Goal: Task Accomplishment & Management: Use online tool/utility

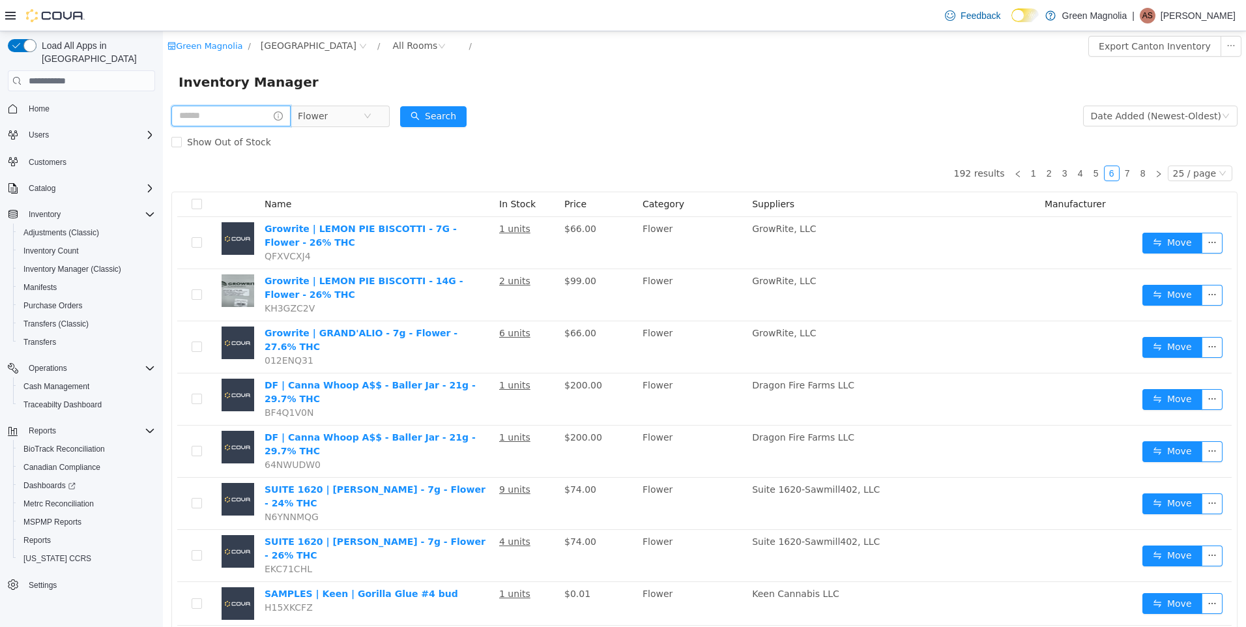
click at [238, 109] on input "text" at bounding box center [230, 116] width 119 height 21
click at [218, 120] on input "text" at bounding box center [230, 116] width 119 height 21
drag, startPoint x: 218, startPoint y: 120, endPoint x: 217, endPoint y: 113, distance: 7.3
click at [217, 113] on input "text" at bounding box center [230, 116] width 119 height 21
click at [208, 117] on input "text" at bounding box center [230, 116] width 119 height 21
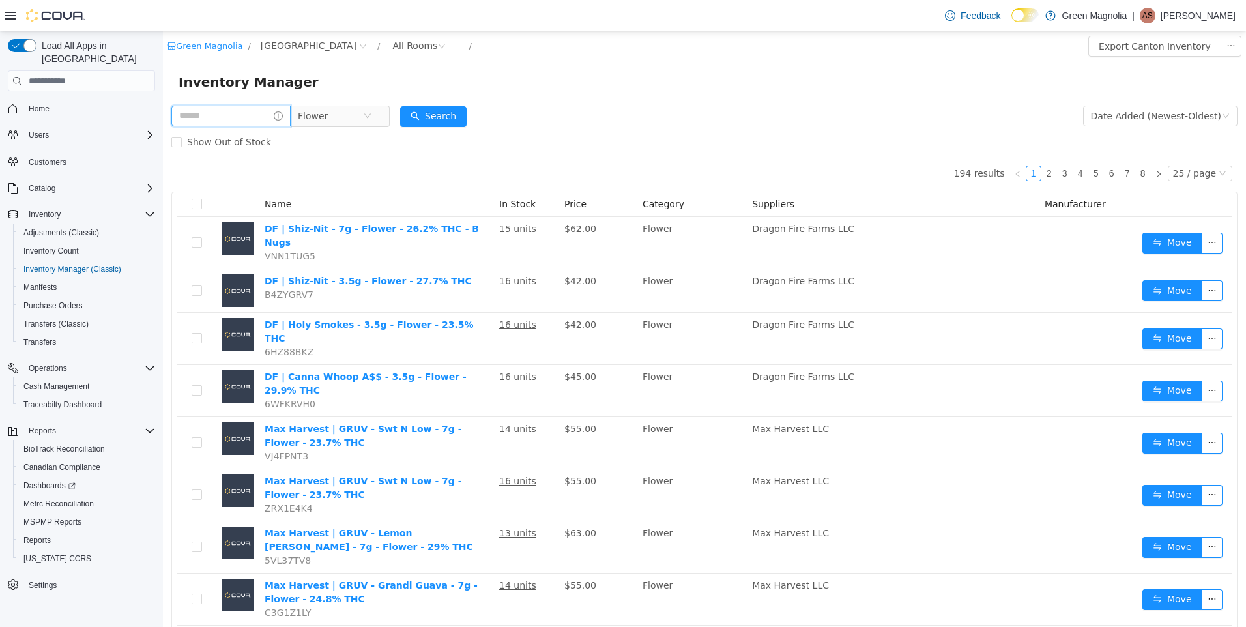
click at [252, 116] on input "text" at bounding box center [230, 116] width 119 height 21
type input "*******"
click at [453, 114] on button "Search" at bounding box center [445, 116] width 66 height 21
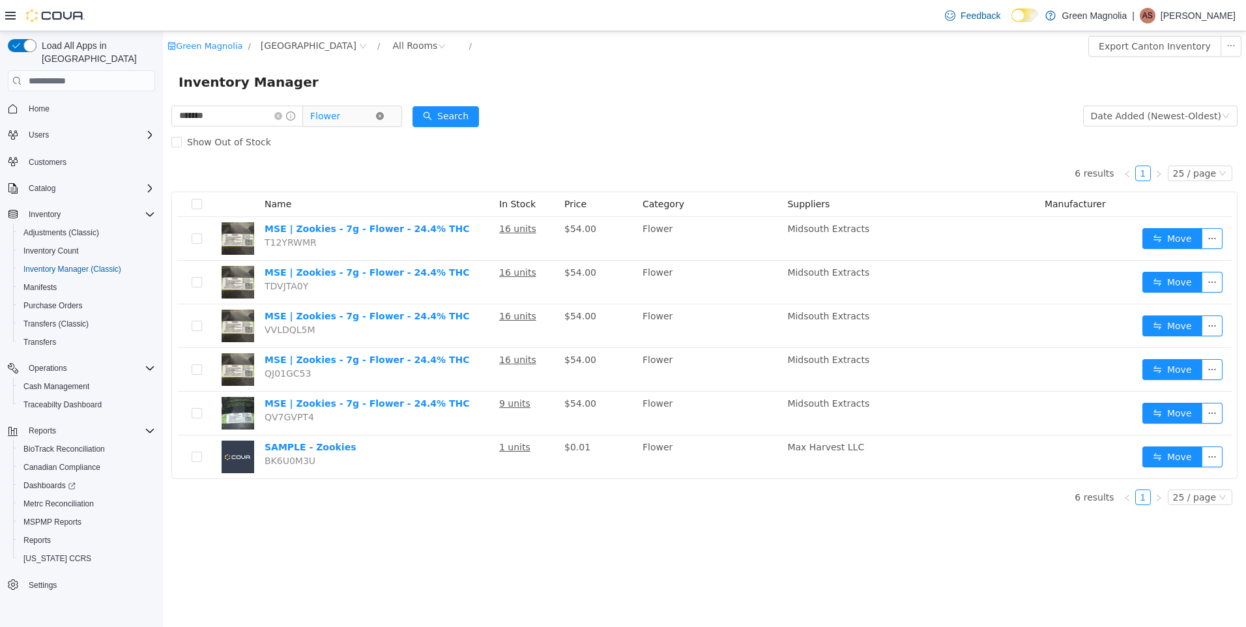
click at [384, 115] on icon "icon: close-circle" at bounding box center [380, 116] width 8 height 8
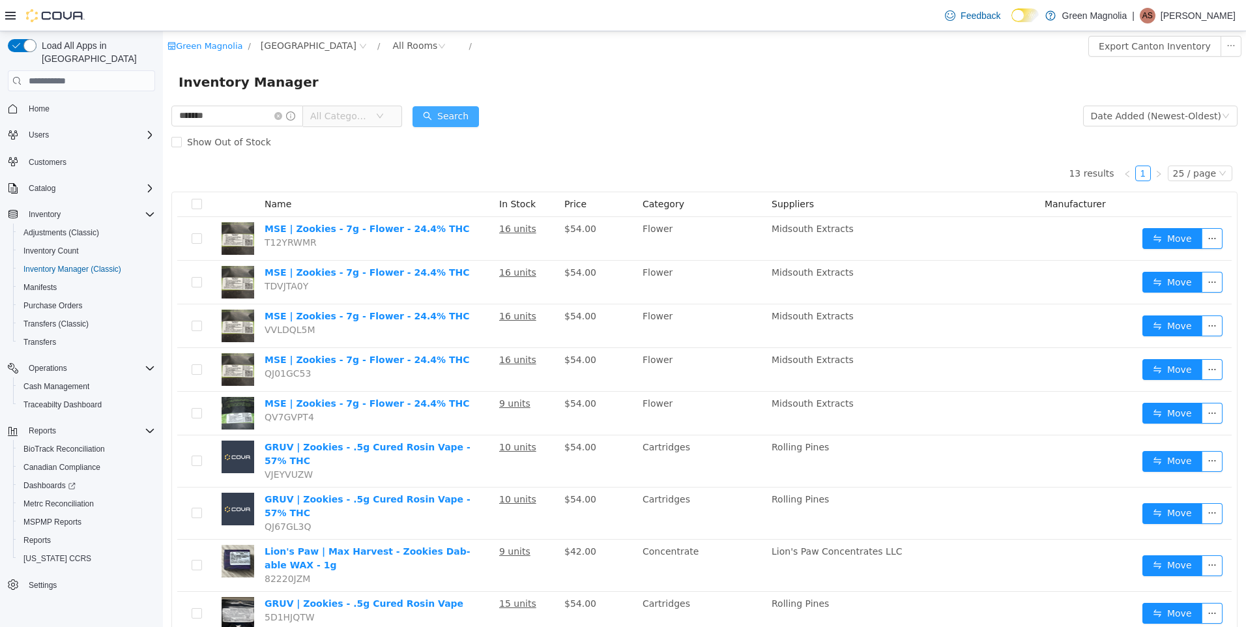
click at [460, 118] on button "Search" at bounding box center [445, 116] width 66 height 21
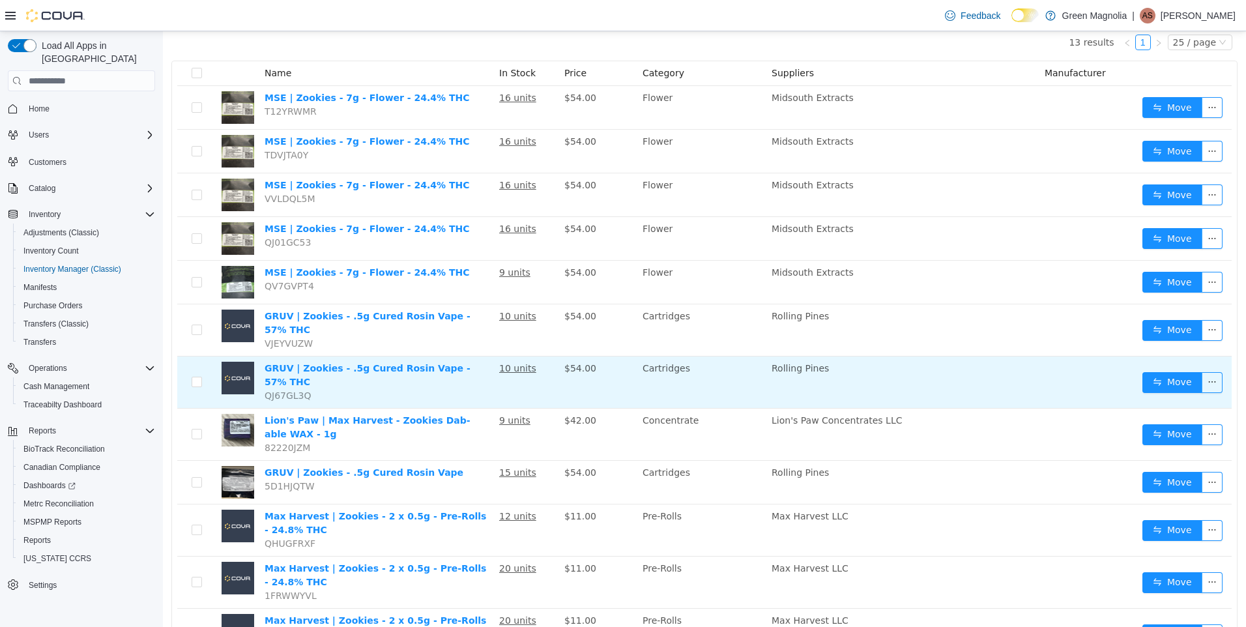
scroll to position [229, 0]
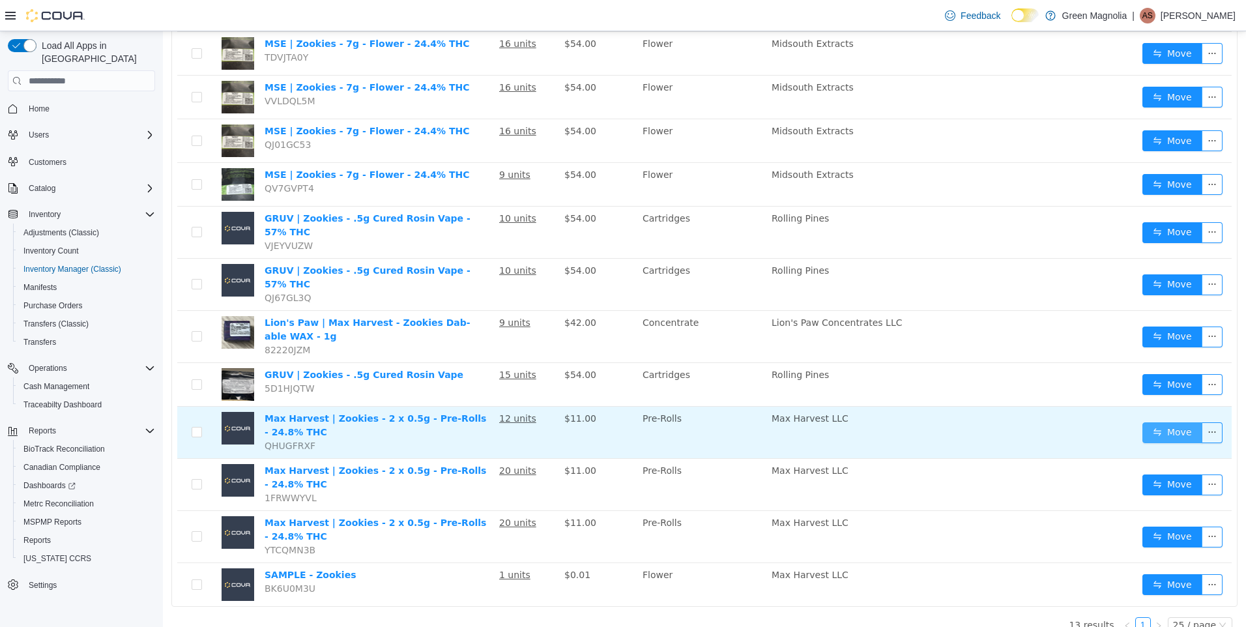
click at [1167, 422] on button "Move" at bounding box center [1172, 432] width 60 height 21
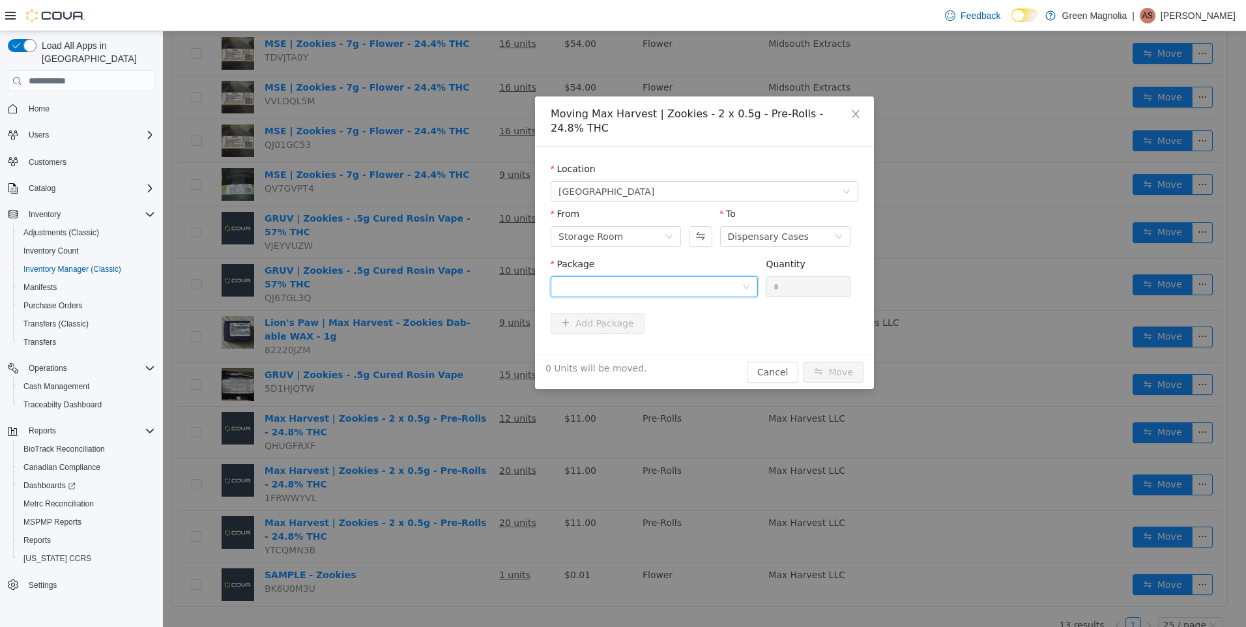
click at [691, 277] on div at bounding box center [649, 287] width 183 height 20
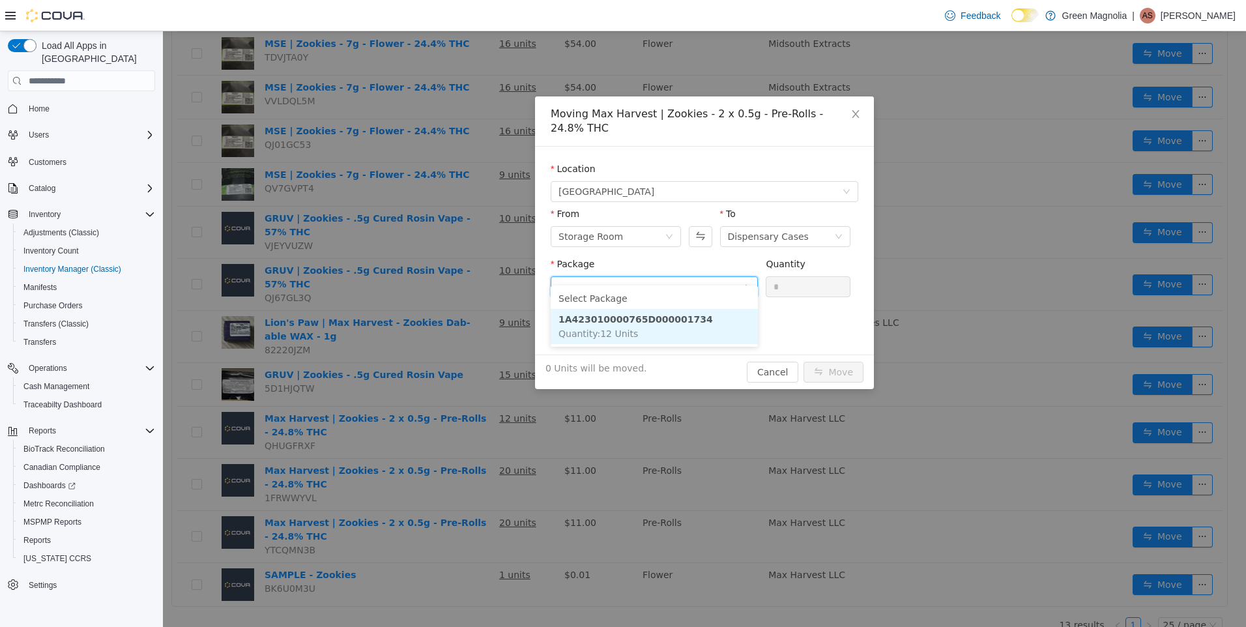
click at [649, 316] on strong "1A423010000765D000001734" at bounding box center [635, 319] width 154 height 10
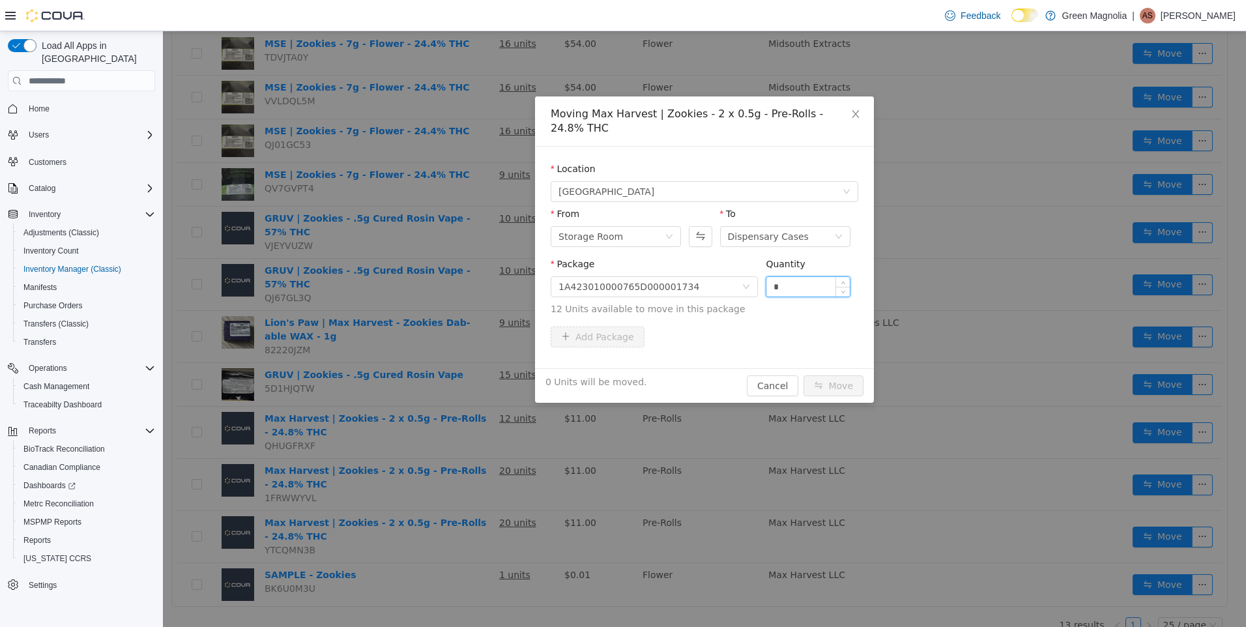
drag, startPoint x: 782, startPoint y: 276, endPoint x: 767, endPoint y: 270, distance: 16.9
click at [767, 277] on input "*" at bounding box center [807, 287] width 83 height 20
type input "*"
click at [840, 375] on button "Move" at bounding box center [833, 385] width 60 height 21
